Goal: Task Accomplishment & Management: Manage account settings

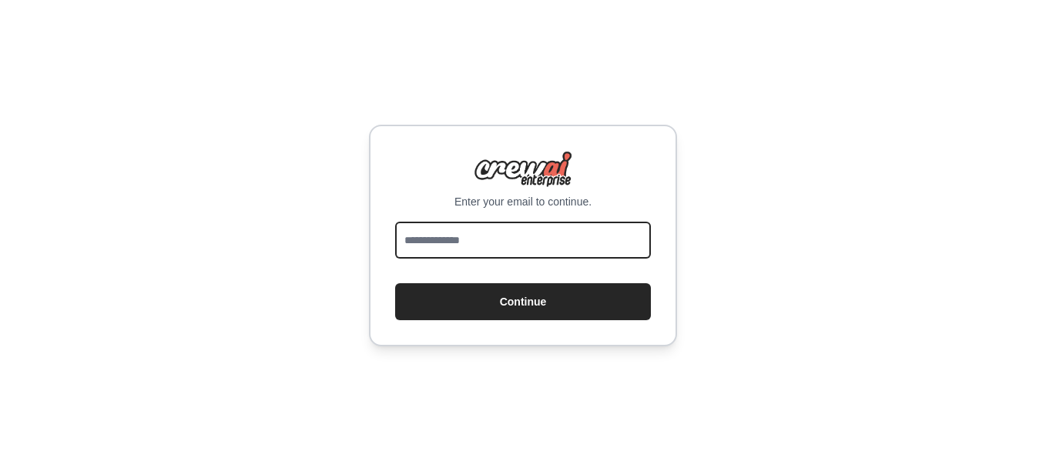
click at [526, 243] on input "email" at bounding box center [523, 240] width 256 height 37
click at [574, 231] on input "email" at bounding box center [523, 240] width 256 height 37
type input "**********"
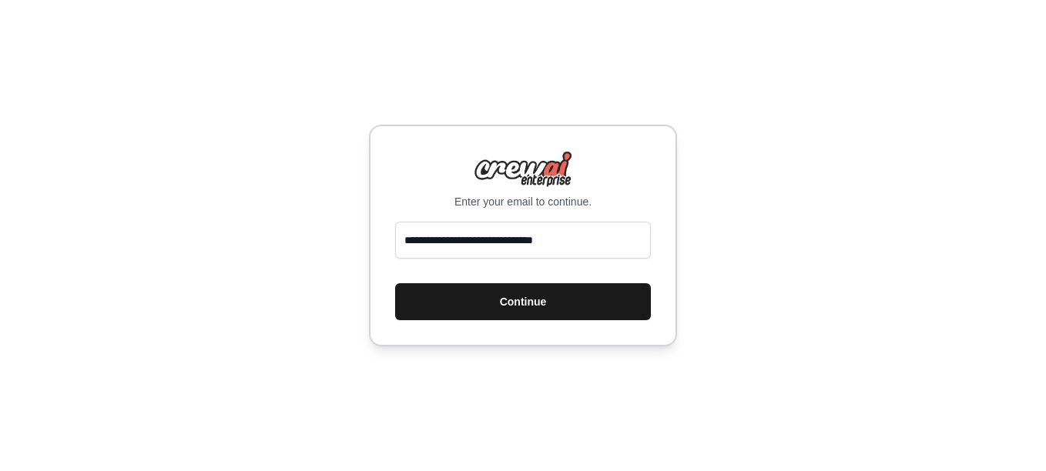
click at [572, 308] on button "Continue" at bounding box center [523, 301] width 256 height 37
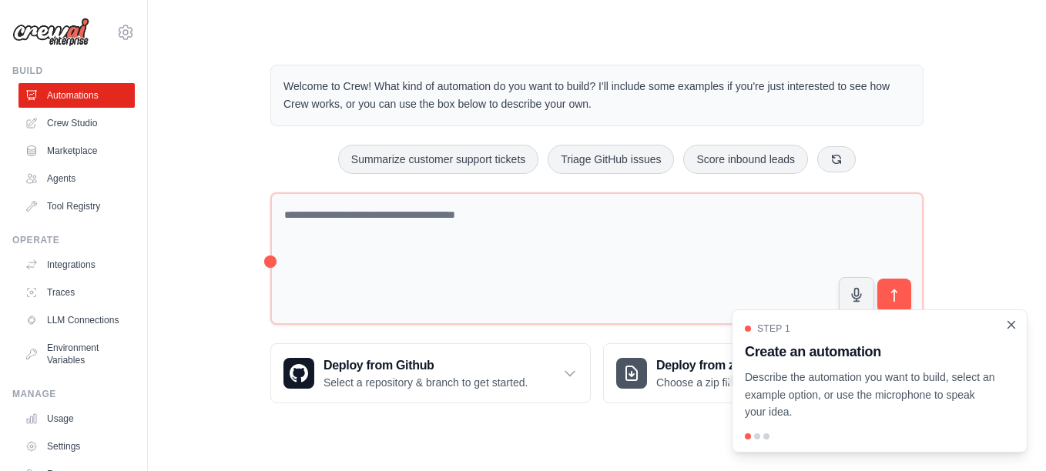
click at [1006, 320] on icon "Close walkthrough" at bounding box center [1011, 325] width 14 height 14
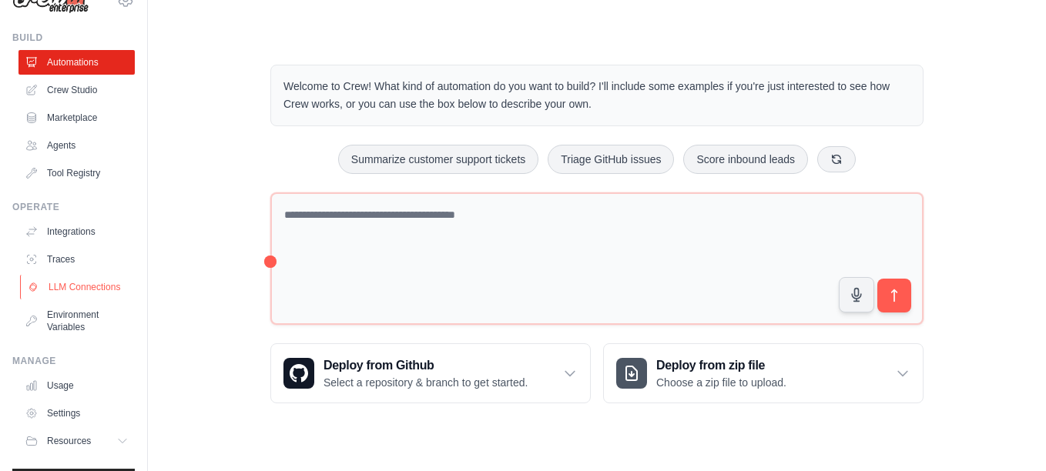
scroll to position [82, 0]
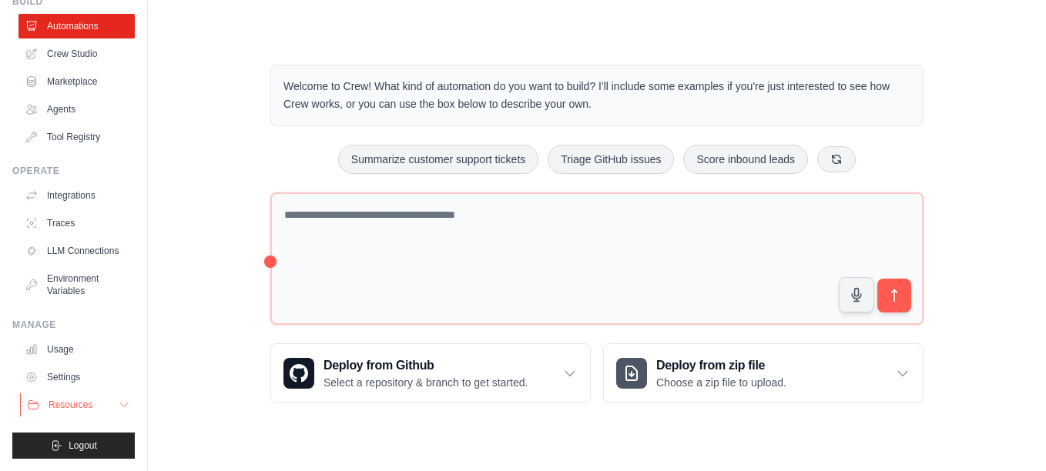
click at [102, 399] on button "Resources" at bounding box center [78, 405] width 116 height 25
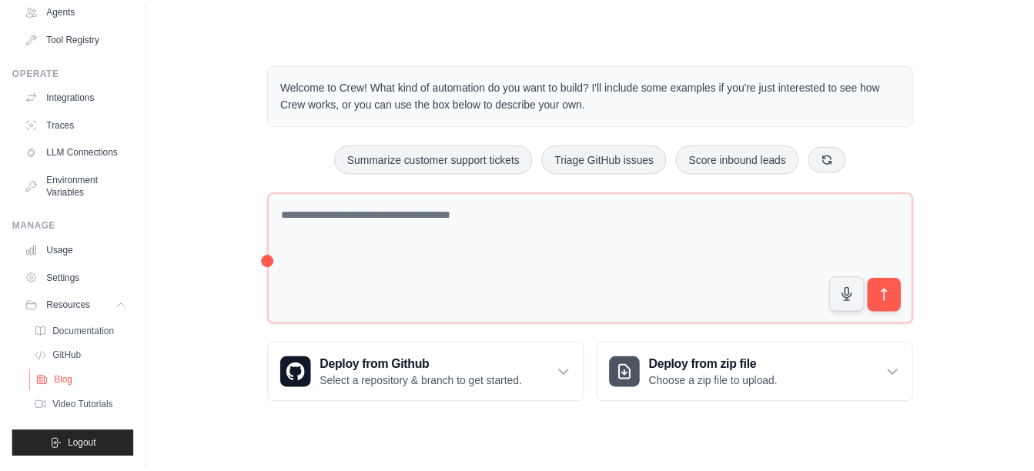
scroll to position [26, 0]
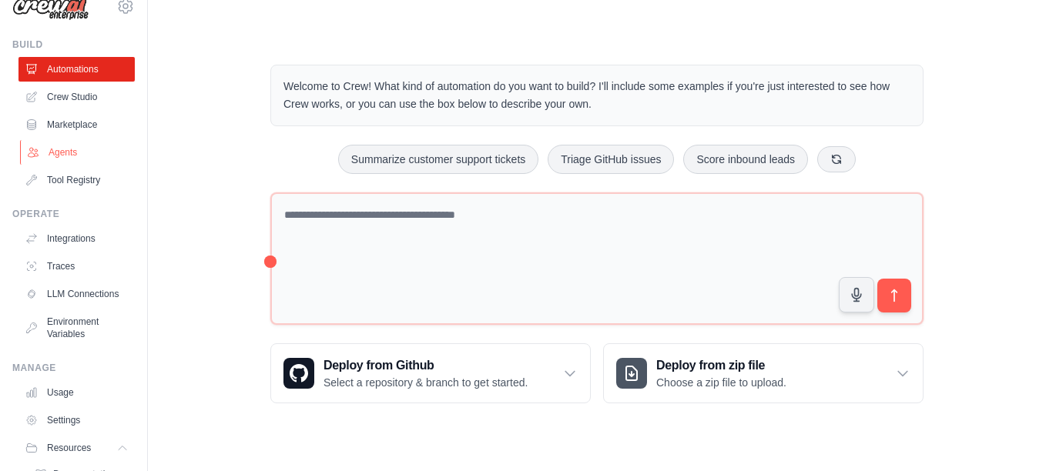
click at [76, 152] on link "Agents" at bounding box center [78, 152] width 116 height 25
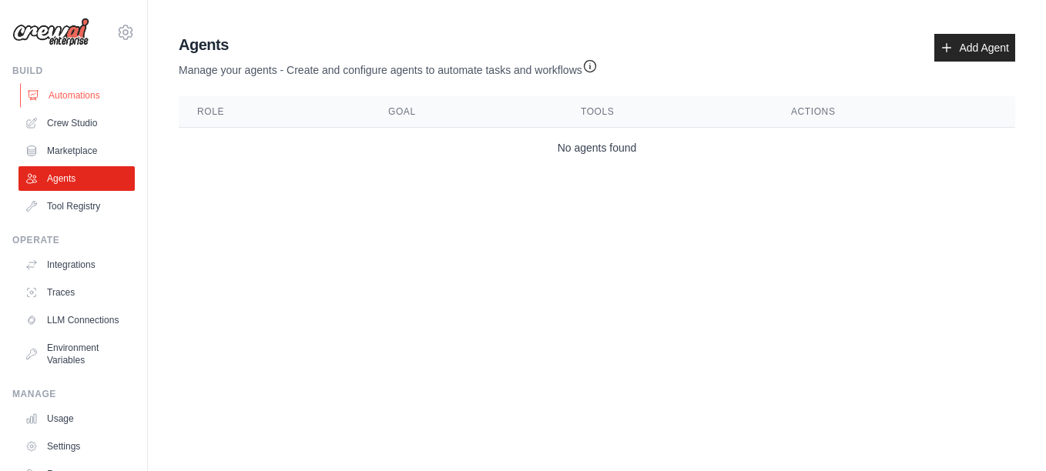
click at [100, 92] on link "Automations" at bounding box center [78, 95] width 116 height 25
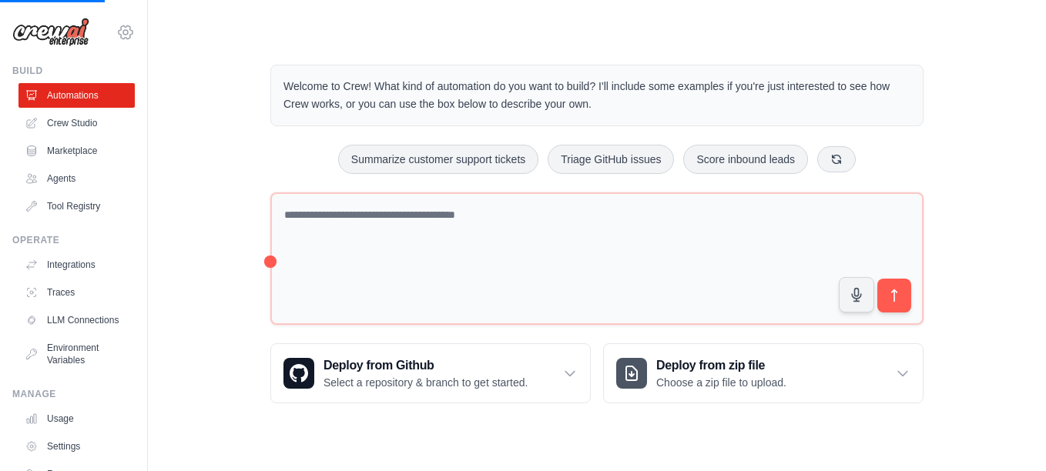
click at [116, 34] on icon at bounding box center [125, 32] width 18 height 18
click at [72, 333] on link "LLM Connections" at bounding box center [78, 320] width 116 height 25
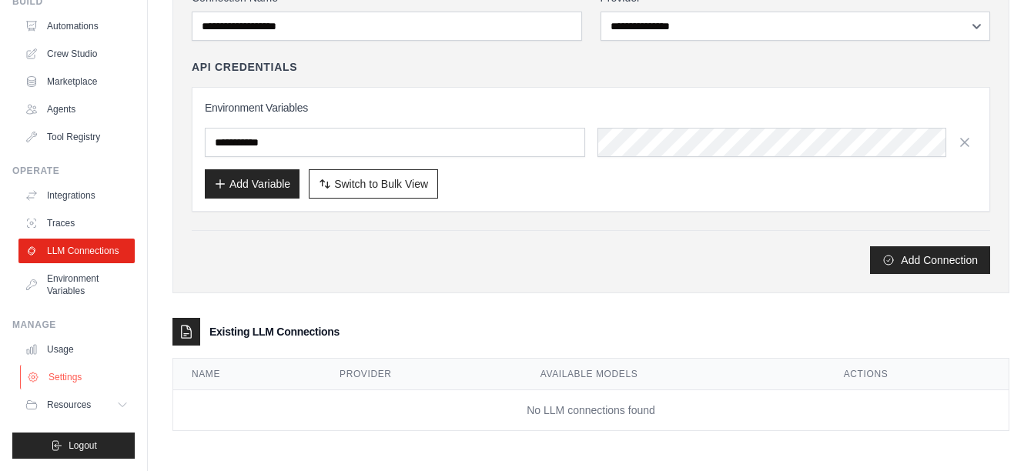
scroll to position [82, 0]
click at [73, 389] on link "Settings" at bounding box center [78, 377] width 116 height 25
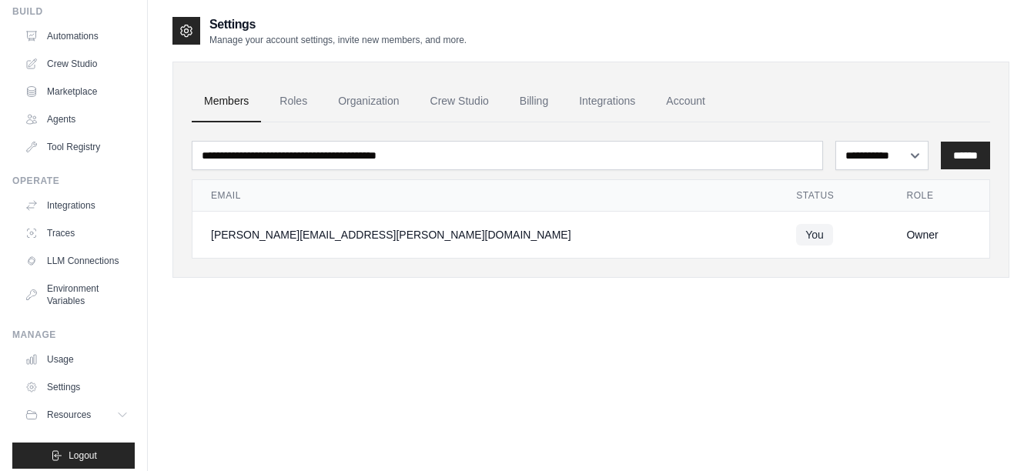
scroll to position [82, 0]
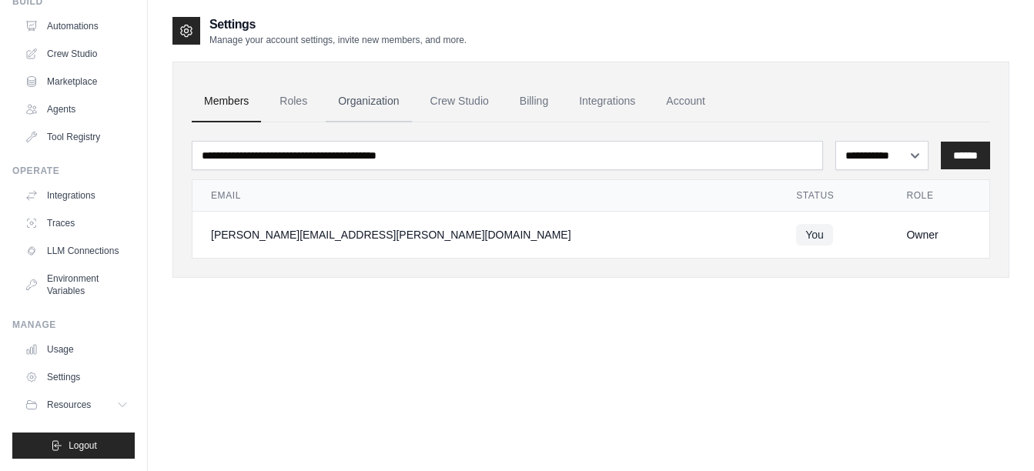
click at [363, 103] on link "Organization" at bounding box center [368, 102] width 85 height 42
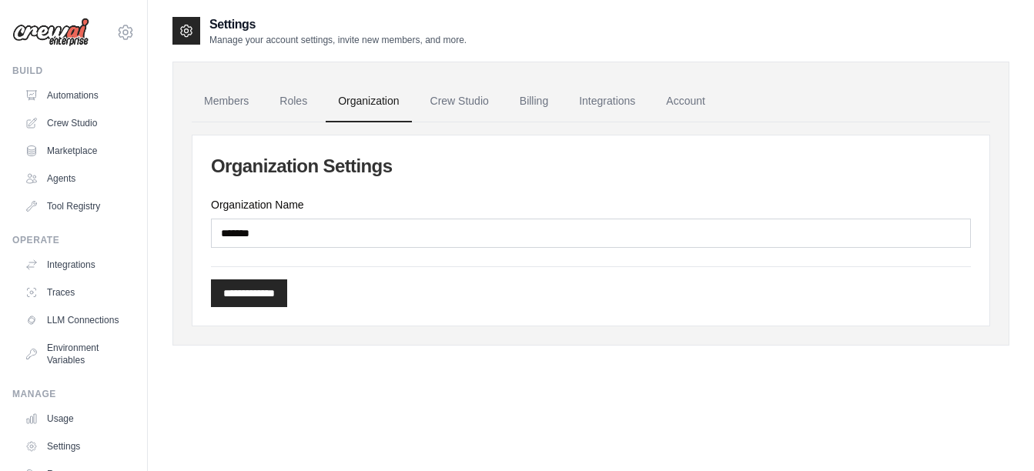
click at [564, 92] on ul "Members Roles Organization Crew Studio Billing Integrations Account" at bounding box center [591, 102] width 799 height 42
click at [560, 93] on link "Billing" at bounding box center [533, 102] width 53 height 42
click at [594, 101] on link "Integrations" at bounding box center [607, 102] width 81 height 42
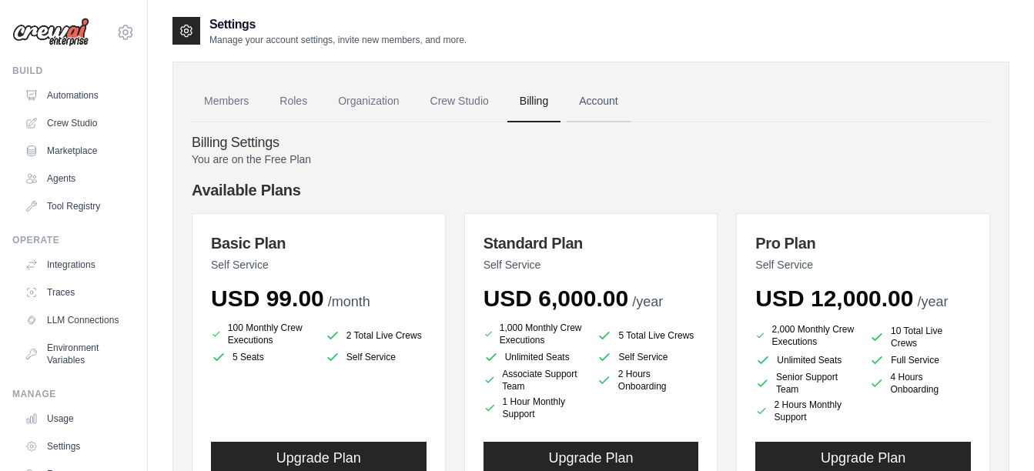
click at [606, 103] on link "Account" at bounding box center [599, 102] width 64 height 42
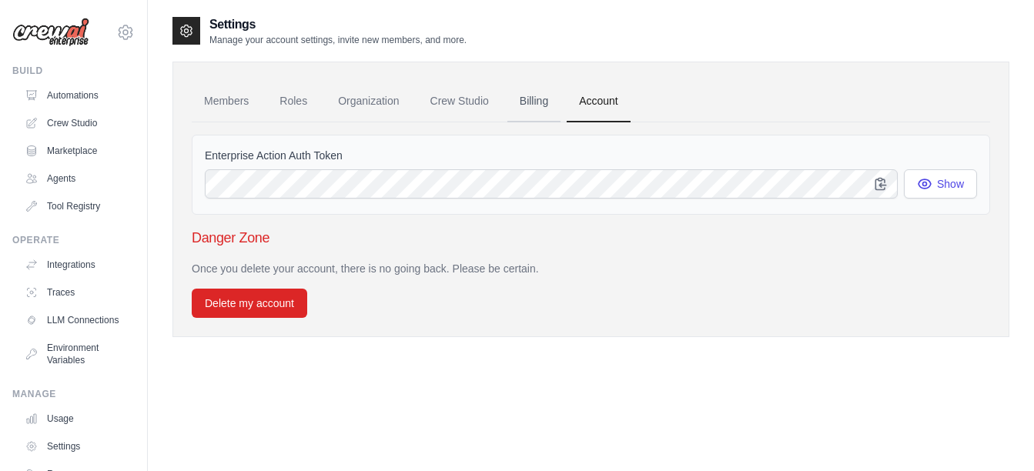
click at [508, 107] on link "Billing" at bounding box center [533, 102] width 53 height 42
